Goal: Task Accomplishment & Management: Manage account settings

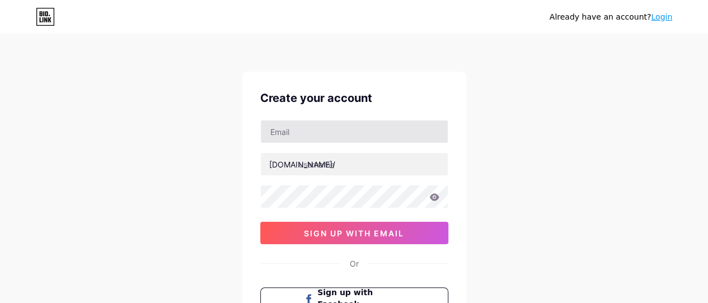
type input "[EMAIL_ADDRESS][DOMAIN_NAME]"
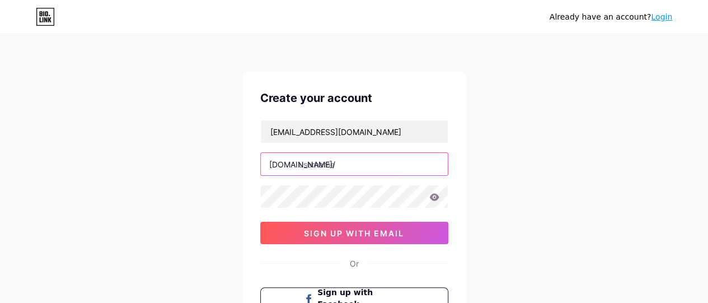
click at [357, 171] on input "text" at bounding box center [354, 164] width 187 height 22
type input "p"
type input "primeroclinics"
click at [434, 197] on icon at bounding box center [434, 197] width 10 height 8
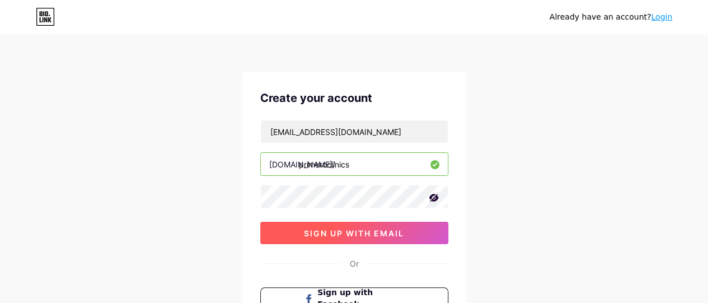
click at [360, 236] on span "sign up with email" at bounding box center [354, 233] width 100 height 10
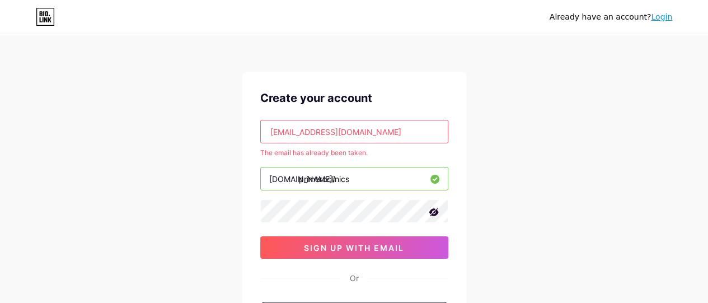
click at [667, 17] on link "Login" at bounding box center [661, 16] width 21 height 9
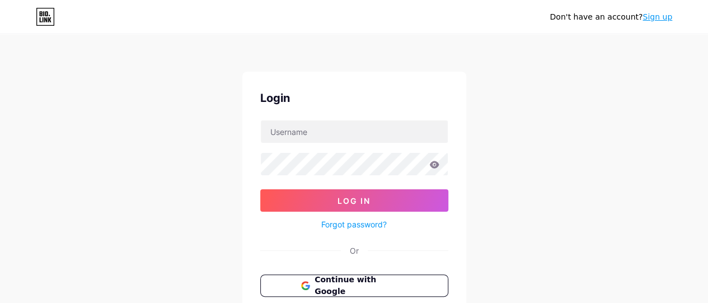
click at [658, 18] on link "Sign up" at bounding box center [658, 16] width 30 height 9
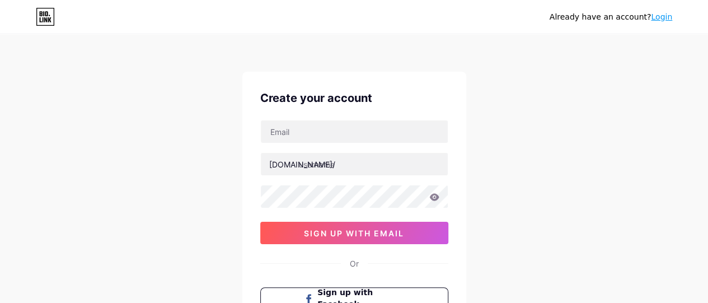
click at [658, 18] on link "Login" at bounding box center [661, 16] width 21 height 9
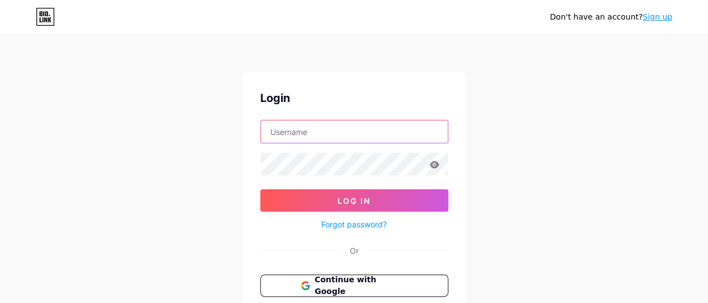
click at [395, 127] on input "text" at bounding box center [354, 131] width 187 height 22
type input "Primero Clinics"
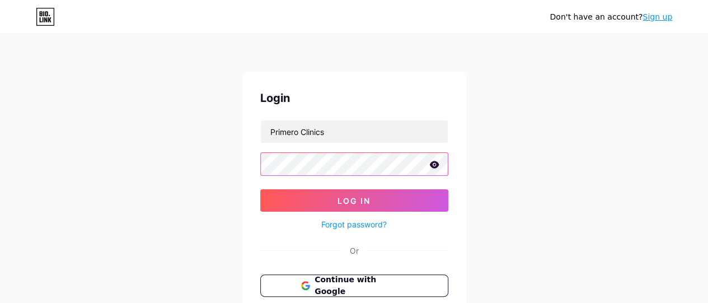
click at [260, 189] on button "Log In" at bounding box center [354, 200] width 188 height 22
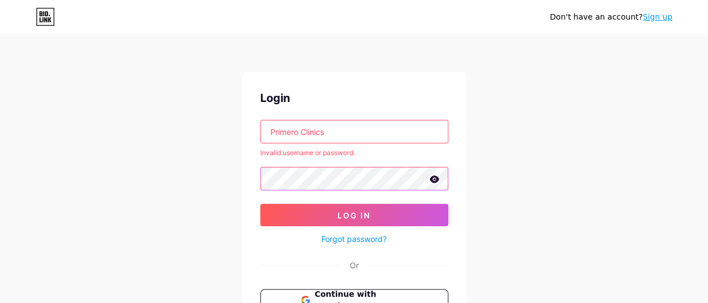
click at [260, 204] on button "Log In" at bounding box center [354, 215] width 188 height 22
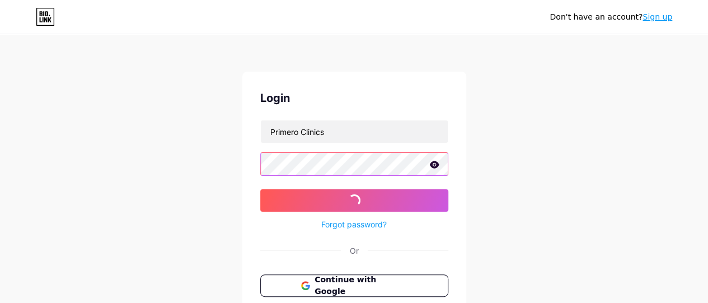
click at [260, 189] on button "Log In" at bounding box center [354, 200] width 188 height 22
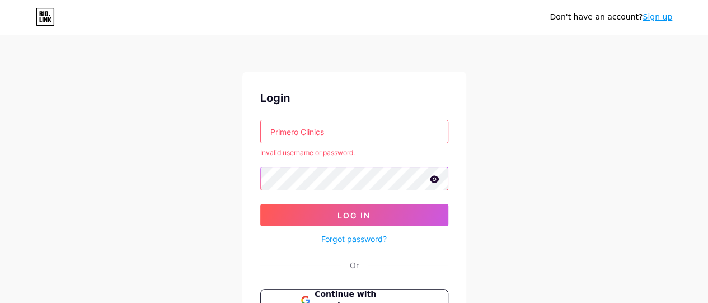
click at [260, 204] on button "Log In" at bounding box center [354, 215] width 188 height 22
